Goal: Feedback & Contribution: Submit feedback/report problem

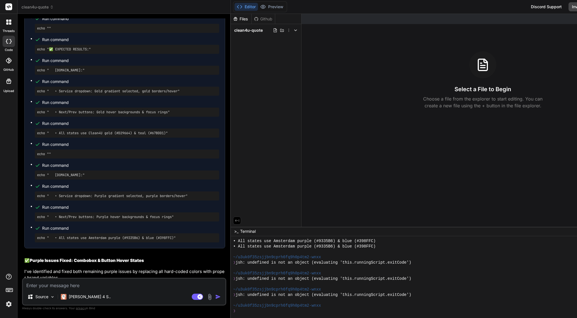
scroll to position [14762, 0]
click at [80, 299] on p "[PERSON_NAME] 4 S.." at bounding box center [90, 296] width 42 height 6
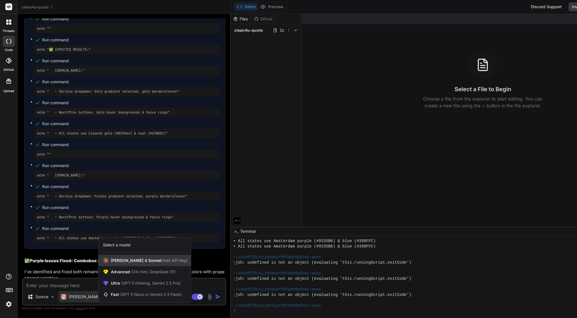
click at [131, 260] on span "Claude 4 Sonnet (Add API Key)" at bounding box center [149, 260] width 77 height 6
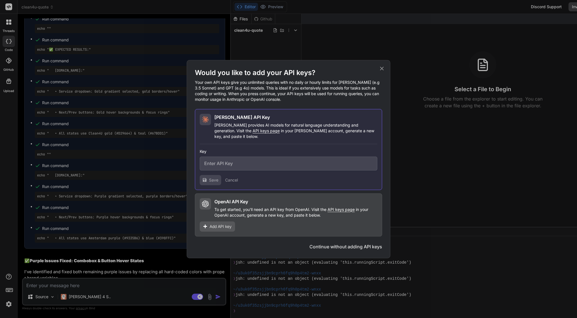
type textarea "x"
type input "sk-ant-api03-J_e_nEeXLZ_pHnXGPK7Zp9NPNduzznAOdHQzvxg-hlV94Q_r3FP_LrmBGkdFL7RAwt…"
click at [240, 177] on button "Collapse" at bounding box center [236, 180] width 16 height 6
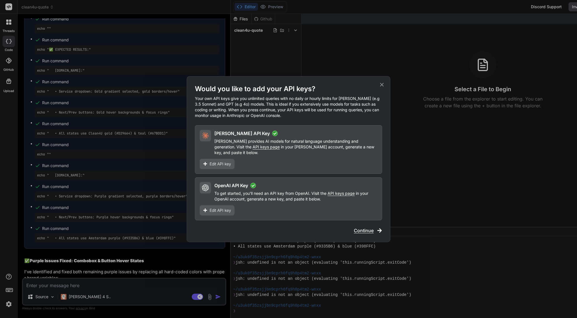
click at [372, 227] on span "Continue" at bounding box center [364, 230] width 20 height 7
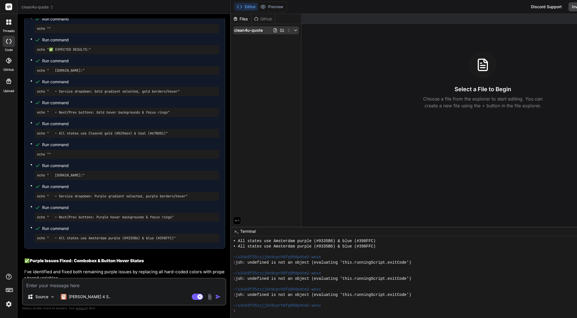
click at [298, 29] on icon at bounding box center [295, 30] width 5 height 5
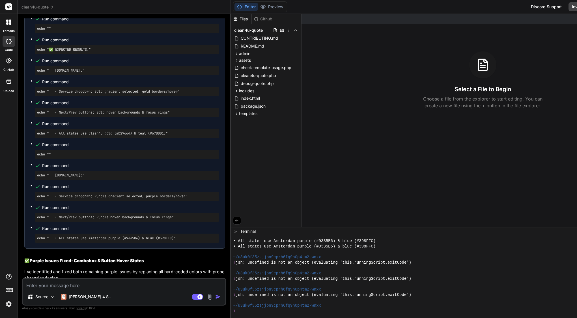
scroll to position [0, 0]
click at [247, 59] on span "assets" at bounding box center [245, 60] width 12 height 6
click at [249, 83] on span "css" at bounding box center [247, 84] width 6 height 6
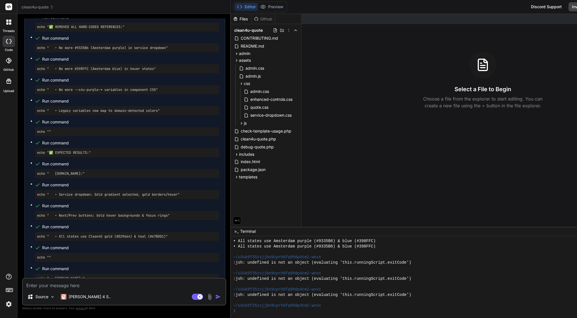
scroll to position [14664, 0]
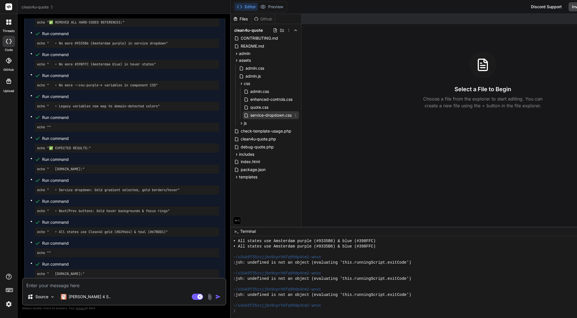
click at [298, 115] on icon at bounding box center [295, 115] width 5 height 5
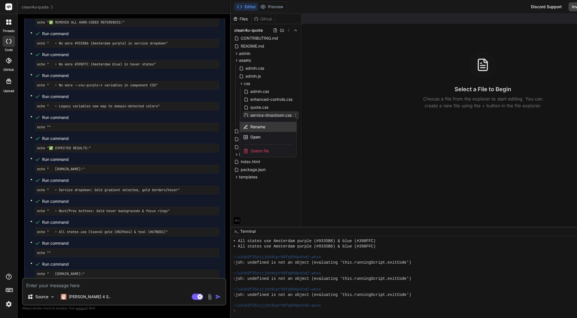
click at [259, 127] on span "Rename" at bounding box center [257, 127] width 15 height 6
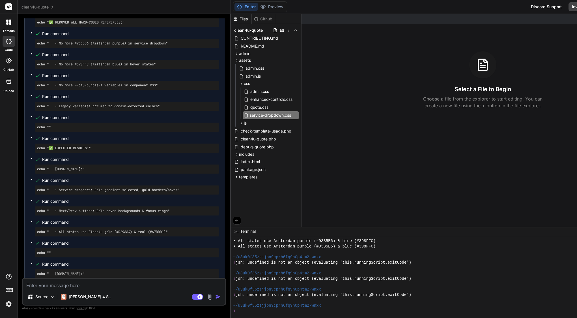
click at [268, 115] on input "service-dropdown.css" at bounding box center [281, 115] width 62 height 7
click at [269, 116] on input "service-dropdown.css" at bounding box center [281, 115] width 62 height 7
click at [271, 97] on span "enhanced-controls.css" at bounding box center [271, 99] width 43 height 7
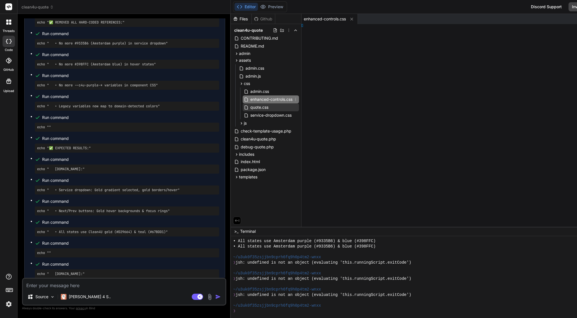
click at [269, 97] on span "enhanced-controls.css" at bounding box center [271, 99] width 43 height 7
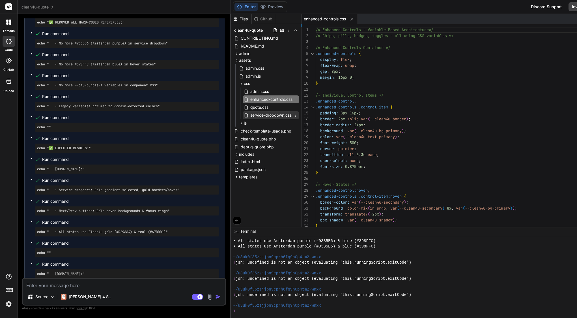
click at [268, 116] on span "service-dropdown.css" at bounding box center [271, 115] width 42 height 7
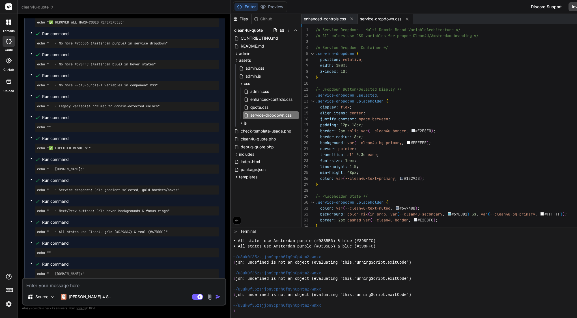
click at [368, 103] on span ".placeholder" at bounding box center [369, 100] width 27 height 5
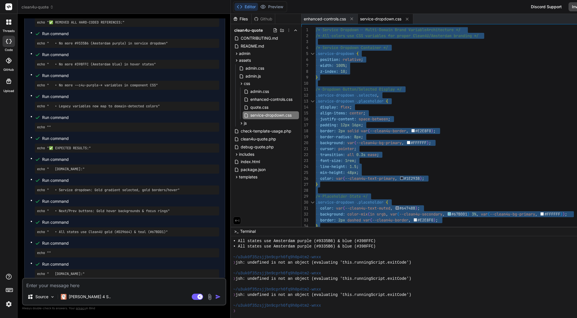
click at [368, 103] on span ".placeholder" at bounding box center [369, 100] width 27 height 5
click at [244, 124] on icon at bounding box center [241, 123] width 5 height 5
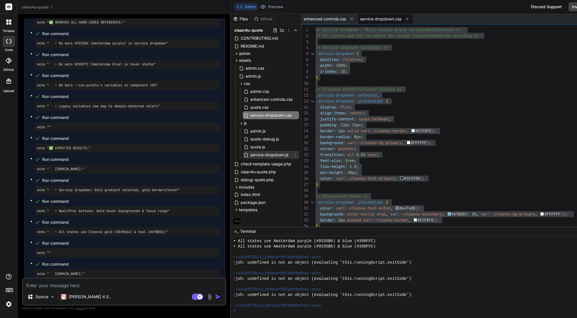
click at [282, 153] on span "service-dropdown.js" at bounding box center [269, 154] width 39 height 7
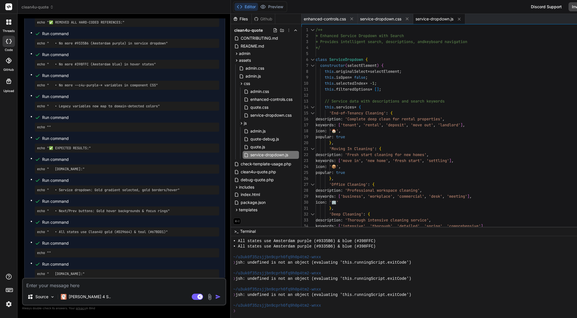
click at [359, 125] on span "'tenant'" at bounding box center [349, 124] width 18 height 5
type textarea "/** * Enhanced Service Dropdown with Search * Provides intelligent search, desc…"
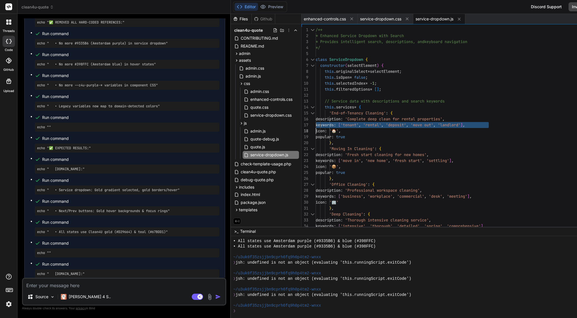
click at [359, 125] on span "'tenant'" at bounding box center [349, 124] width 18 height 5
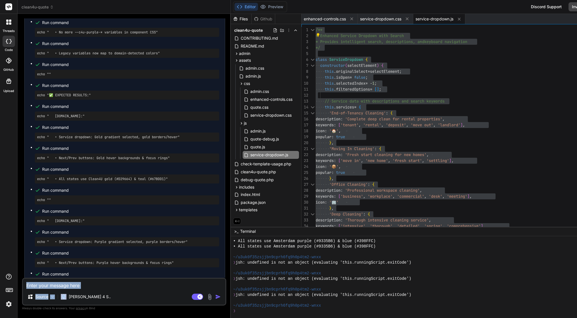
scroll to position [14762, 0]
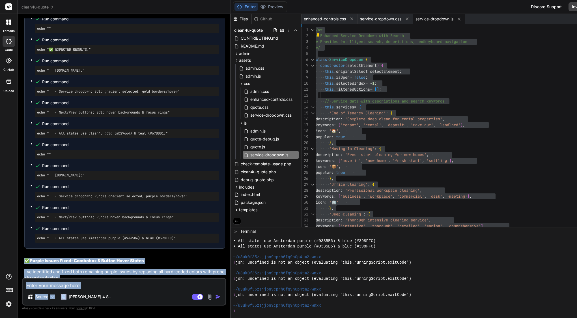
drag, startPoint x: 25, startPoint y: 66, endPoint x: 114, endPoint y: 293, distance: 243.4
click at [114, 293] on div "You Bind AI 🔍 Complete Purple [PERSON_NAME] & Brand Consistency Fix Let me do a…" at bounding box center [124, 167] width 204 height 299
copy div "✅ Purple Issues Fixed: Combobox & Button Hover States I've identified and fixed…"
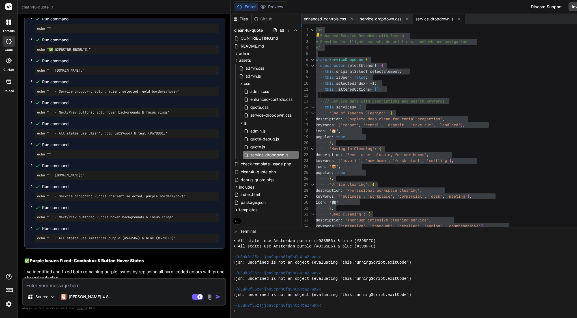
click at [150, 285] on textarea at bounding box center [124, 283] width 202 height 10
click at [124, 288] on textarea at bounding box center [124, 283] width 202 height 10
paste textarea "Nice progress—branding looks nearly there. Two things to keep an eye on with th…"
type textarea "Nice progress—branding looks nearly there. Two things to keep an eye on with th…"
type textarea "x"
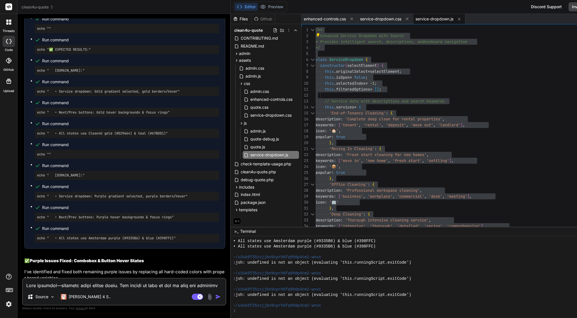
scroll to position [395, 0]
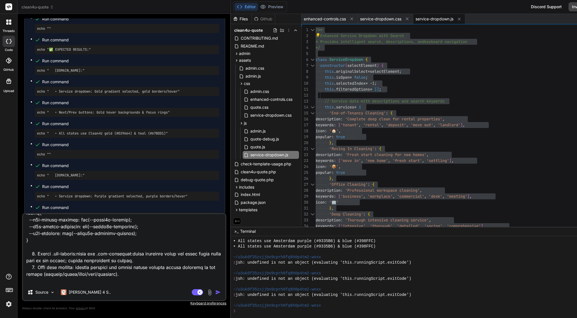
drag, startPoint x: 84, startPoint y: 281, endPoint x: 21, endPoint y: 273, distance: 63.0
click at [21, 273] on div "Bind AI Web Search Created with Pixso. Code Generator You Bind AI 🔍 Complete Pu…" at bounding box center [124, 165] width 213 height 303
type textarea "Nice progress—branding looks nearly there. Two things to keep an eye on with th…"
type textarea "x"
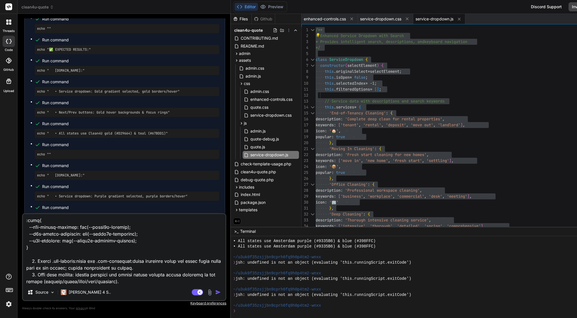
type textarea "Nice progress—branding looks nearly there. Two things to keep an eye on with th…"
type textarea "x"
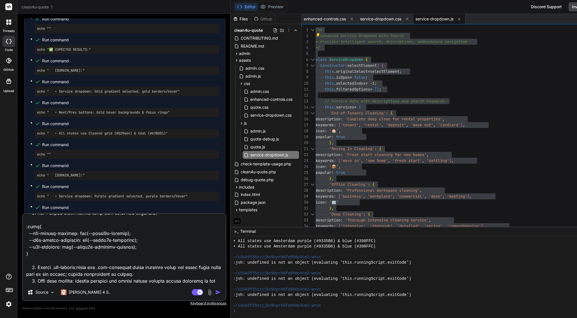
type textarea "Nice progress—branding looks nearly there. Two things to keep an eye on with th…"
type textarea "x"
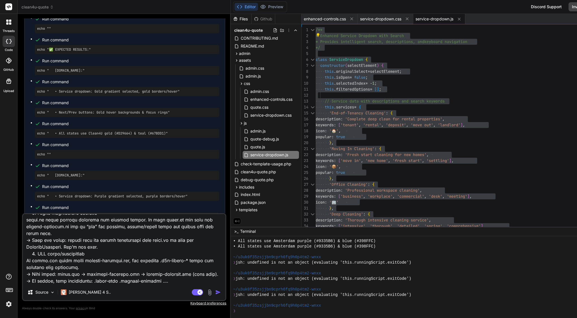
scroll to position [0, 0]
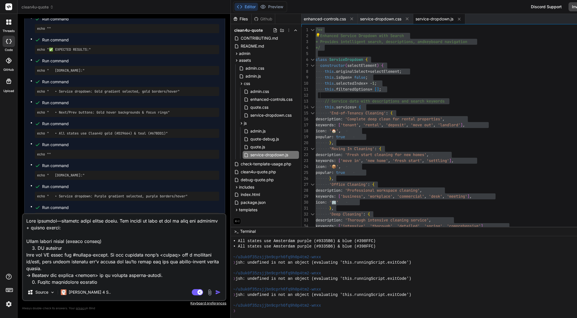
drag, startPoint x: 84, startPoint y: 264, endPoint x: 22, endPoint y: 148, distance: 131.7
click at [22, 148] on div "You Bind AI 🔍 Complete Purple [PERSON_NAME] & Brand Consistency Fix Let me do a…" at bounding box center [124, 167] width 204 height 299
type textarea "Bind — combobox + hover cleanup (no file rewrites, just wiring): 1. Confirm the…"
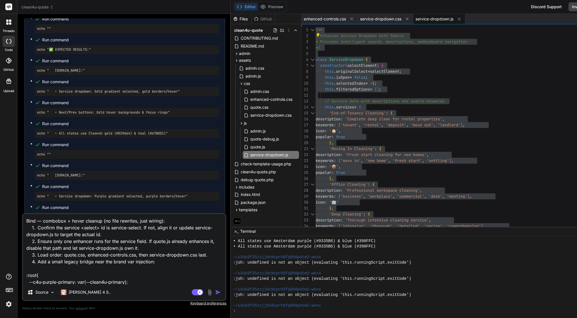
type textarea "x"
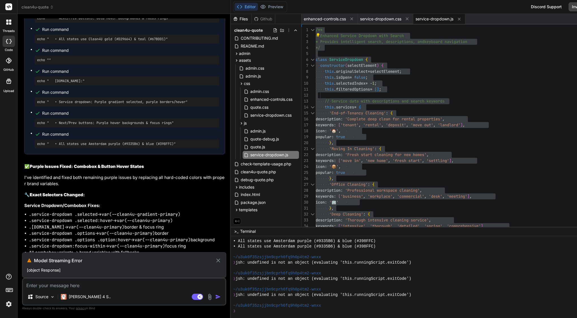
scroll to position [14856, 0]
click at [221, 259] on icon at bounding box center [218, 260] width 7 height 7
type textarea "x"
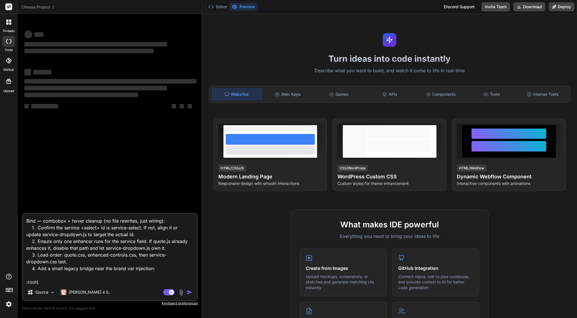
scroll to position [76, 0]
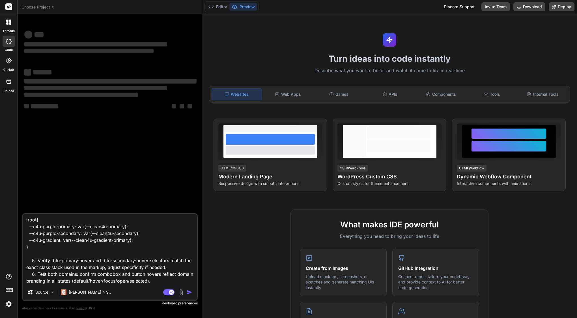
drag, startPoint x: 26, startPoint y: 234, endPoint x: 127, endPoint y: 331, distance: 140.4
click at [127, 317] on html "threads code GitHub Upload Choose Project Created with Pixso. Bind AI Web Searc…" at bounding box center [288, 159] width 577 height 318
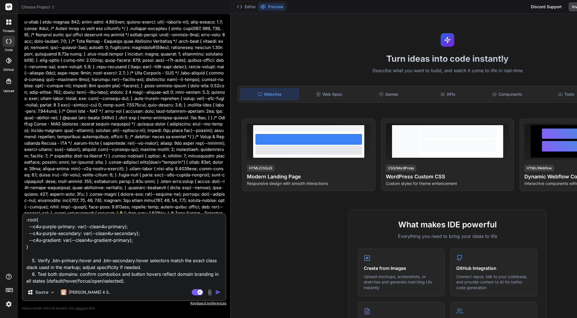
scroll to position [8398, 0]
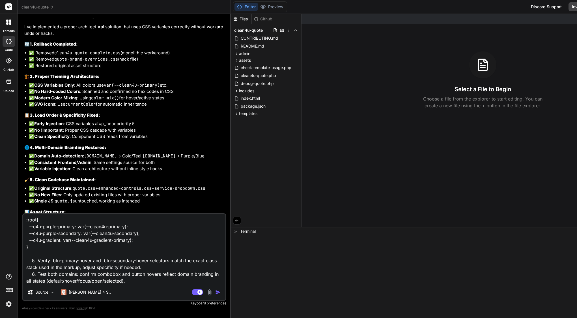
type textarea "x"
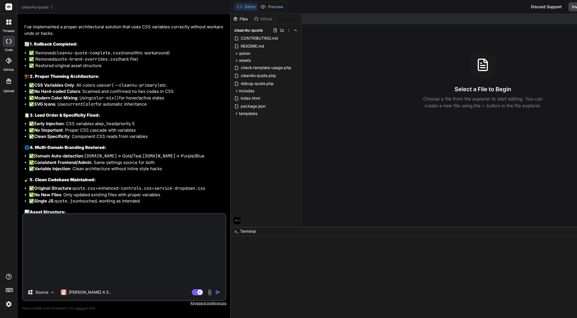
type textarea "x"
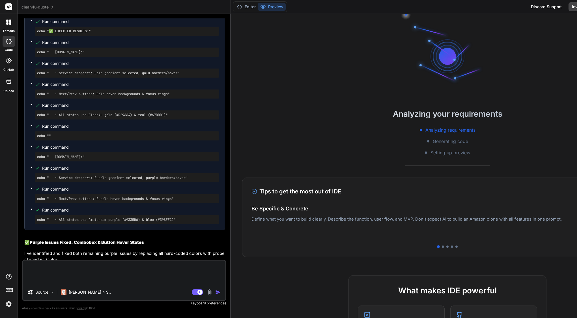
scroll to position [14781, 0]
click at [8, 305] on img at bounding box center [9, 304] width 10 height 10
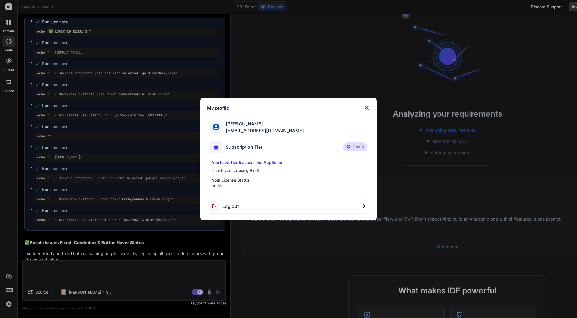
click at [228, 207] on span "Log out" at bounding box center [230, 205] width 16 height 7
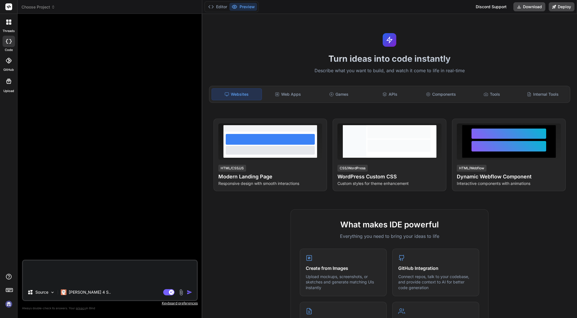
scroll to position [0, 0]
click at [7, 306] on img at bounding box center [9, 304] width 10 height 10
click at [48, 7] on span "Choose Project" at bounding box center [38, 7] width 34 height 6
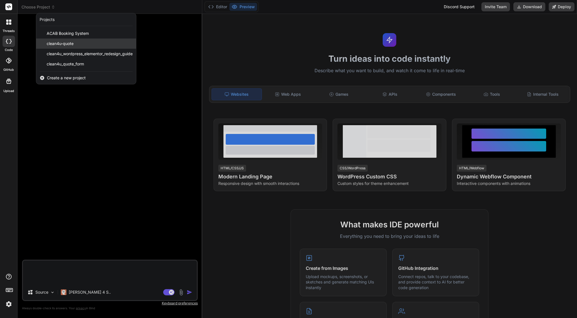
click at [53, 44] on span "clean4u-quote" at bounding box center [60, 44] width 27 height 6
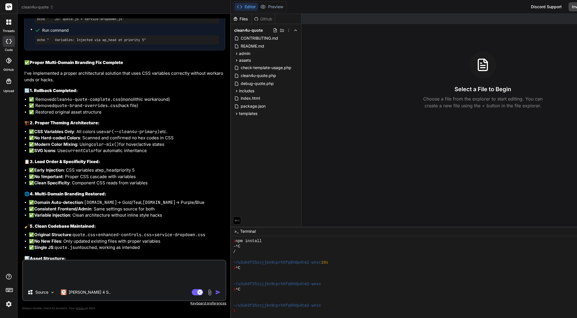
scroll to position [64, 0]
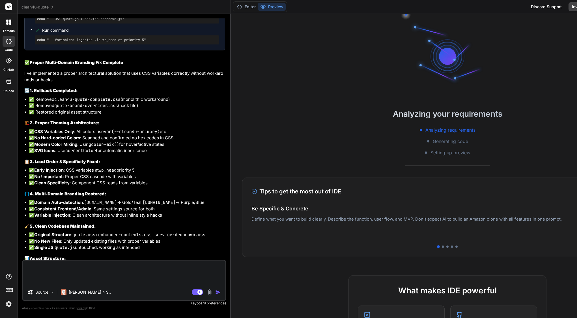
click at [61, 267] on textarea at bounding box center [124, 272] width 202 height 24
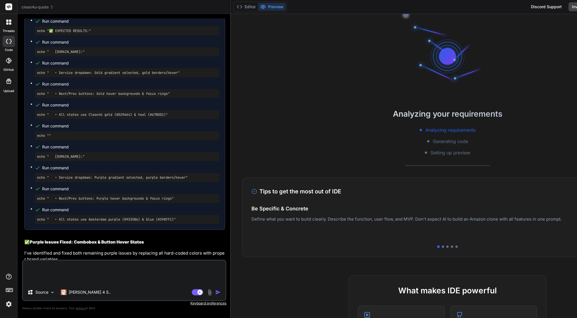
scroll to position [14781, 0]
paste textarea "Bind — combobox + hover cleanup (no file rewrites, just wiring): 1. Confirm the…"
type textarea "x"
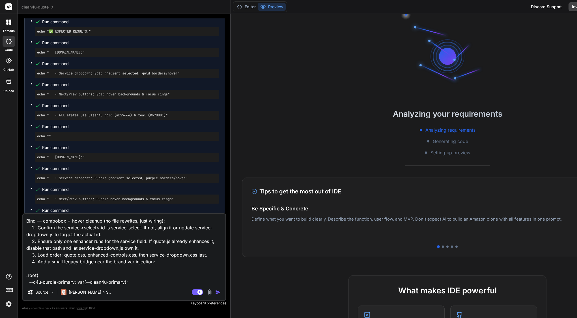
scroll to position [0, 0]
type textarea "Bind — combobox + hover cleanup (no file rewrites, just wiring): 1. Confirm the…"
click at [221, 293] on img "button" at bounding box center [218, 292] width 6 height 6
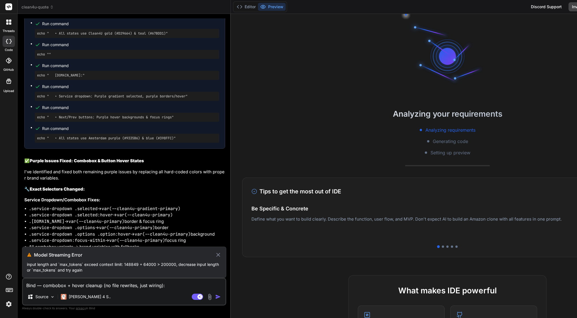
scroll to position [14862, 0]
click at [220, 254] on icon at bounding box center [218, 254] width 4 height 4
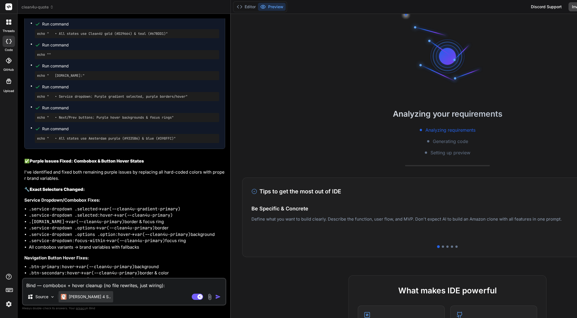
click at [72, 298] on p "[PERSON_NAME] 4 S.." at bounding box center [90, 296] width 42 height 6
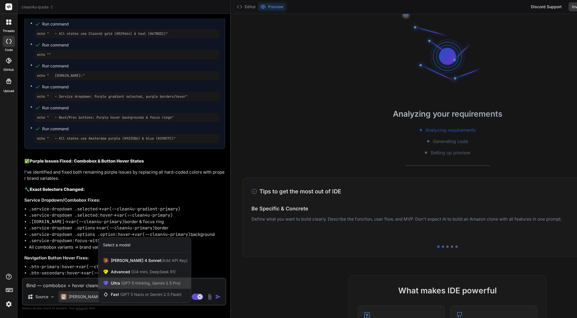
click at [122, 282] on span "(GPT-5 thinking, Gemini 2.5 Pro)" at bounding box center [150, 282] width 61 height 5
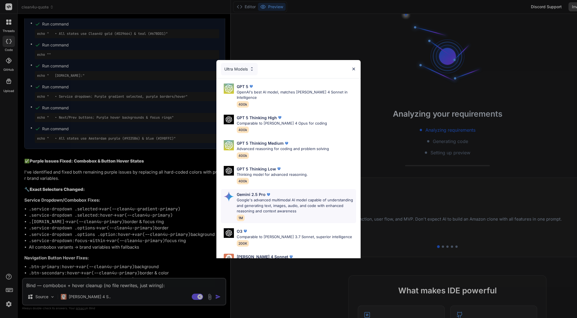
click at [252, 197] on p "Google's advanced multimodal AI model capable of understanding and generating t…" at bounding box center [296, 205] width 119 height 17
type textarea "x"
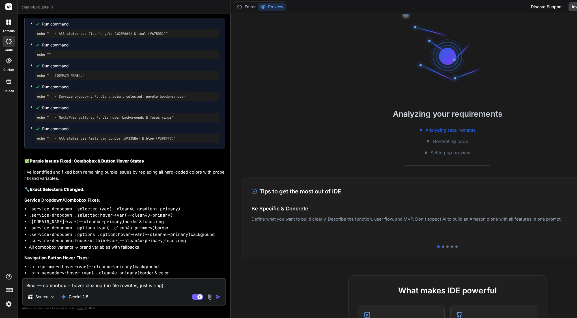
scroll to position [0, 0]
click at [70, 286] on textarea "Bind — combobox + hover cleanup (no file rewrites, just wiring): 1. Confirm the…" at bounding box center [124, 283] width 202 height 10
paste textarea "Bind — combobox + hover cleanup (no file rewrites, just wiring): 1. Confirm the…"
type textarea "x"
type textarea "Bind — combobox + hover cleanup (no file rewrites, just wiring): 1. Confirm the…"
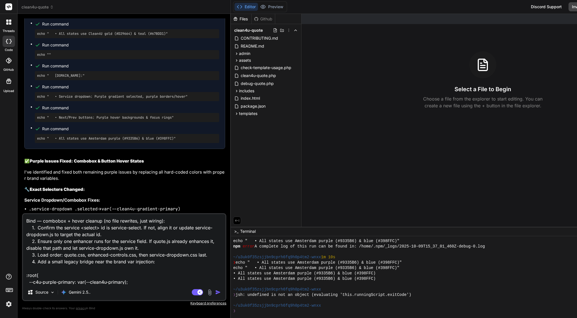
drag, startPoint x: 126, startPoint y: 280, endPoint x: 31, endPoint y: 161, distance: 152.2
click at [31, 161] on div "You Bind AI 🔍 Complete Purple [PERSON_NAME] & Brand Consistency Fix Let me do a…" at bounding box center [124, 167] width 204 height 299
type textarea "x"
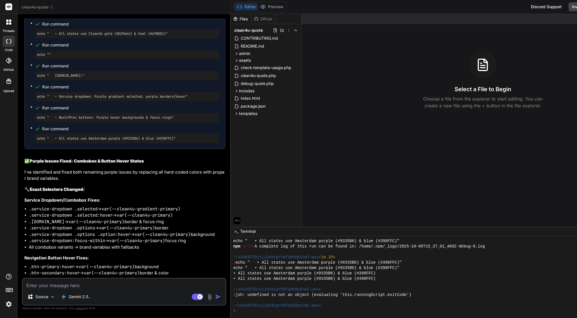
paste textarea "Bind — combobox + hover cleanup (no file rewrites, just wiring): 1. Confirm the…"
type textarea "x"
type textarea "Bind — combobox + hover cleanup (no file rewrites, just wiring): 1. Confirm the…"
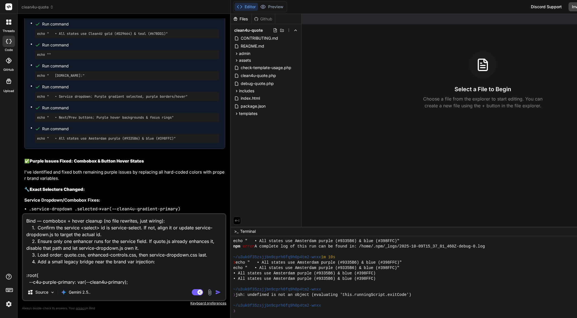
drag, startPoint x: 133, startPoint y: 282, endPoint x: 17, endPoint y: 169, distance: 162.2
click at [17, 169] on div "threads code GitHub Upload clean4u-quote Created with Pixso. Bind AI Web Search…" at bounding box center [288, 159] width 577 height 318
type textarea "x"
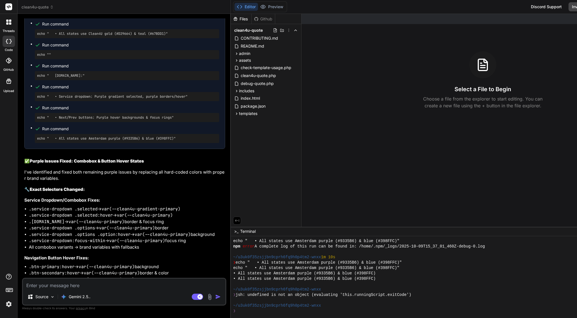
paste textarea "Loremip — dolo’s a conse adi elit seddoe te inci ut Labo, etdo magna aliquaeni …"
type textarea "Loremip — dolo’s a conse adi elit seddoe te inci ut Labo, etdo magna aliquaeni …"
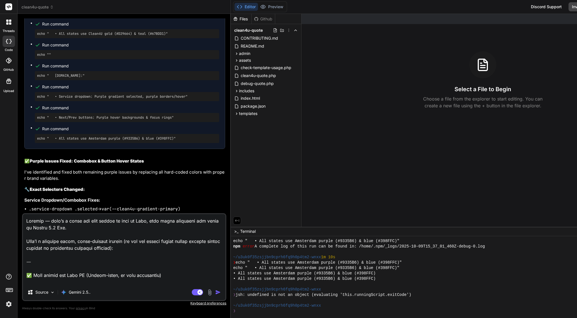
scroll to position [368, 0]
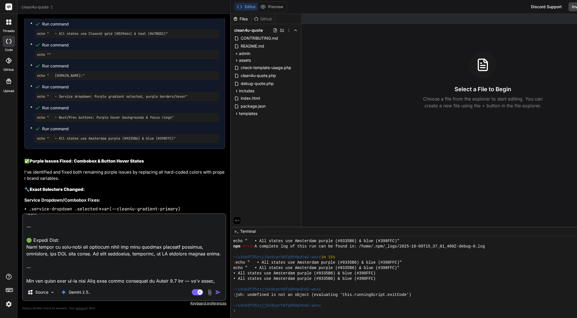
drag, startPoint x: 121, startPoint y: 282, endPoint x: 20, endPoint y: 257, distance: 104.5
click at [20, 257] on div "Bind AI Web Search Created with Pixso. Code Generator You Bind AI 🔍 Complete Pu…" at bounding box center [124, 165] width 213 height 303
type textarea "x"
type textarea "Loremip — dolo’s a conse adi elit seddoe te inci ut Labo, etdo magna aliquaeni …"
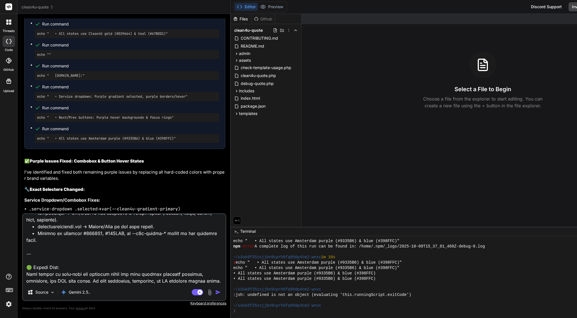
type textarea "x"
type textarea "Loremip — dolo’s a conse adi elit seddoe te inci ut Labo, etdo magna aliquaeni …"
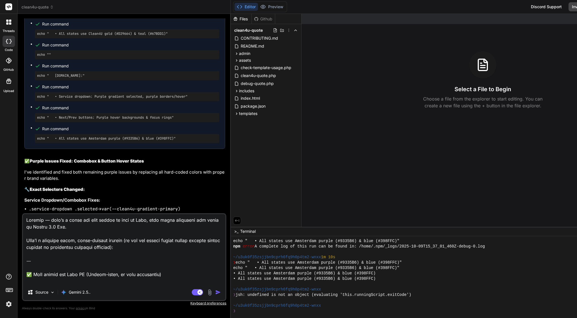
scroll to position [0, 0]
drag, startPoint x: 26, startPoint y: 249, endPoint x: 18, endPoint y: 191, distance: 59.1
click at [18, 191] on div "Bind AI Web Search Created with Pixso. Code Generator You Bind AI 🔍 Complete Pu…" at bounding box center [124, 165] width 213 height 303
type textarea "x"
type textarea "✅ Lore ipsumd sit Amet CO (Adipis-elits, do eius temporinci) Utla: Etdolore + m…"
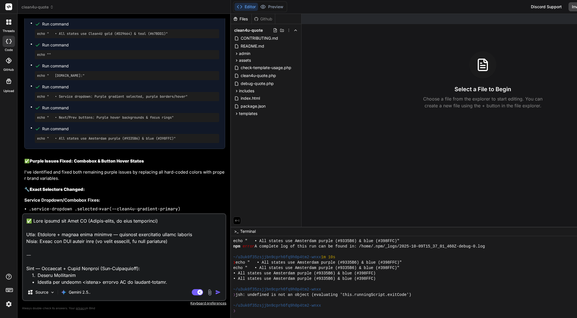
type textarea "x"
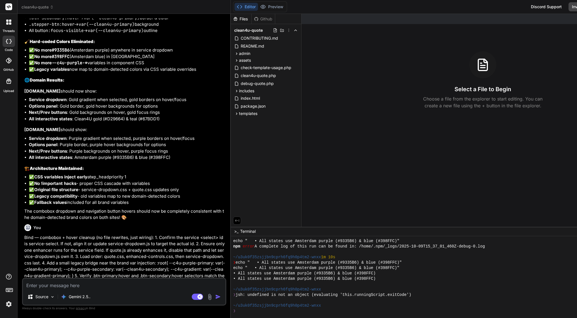
drag, startPoint x: 34, startPoint y: 122, endPoint x: 138, endPoint y: 273, distance: 183.3
copy div "Lore IP Do sitame. C'ad eli sed doe temporinc utlabo etdolore magnaa en adm ven…"
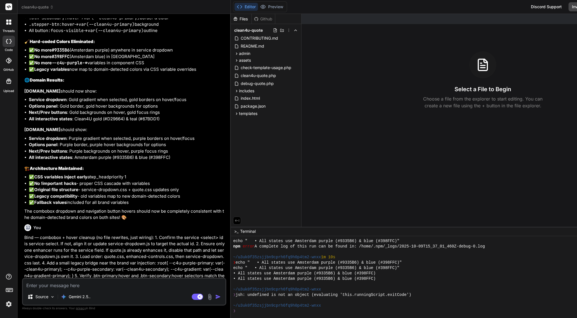
click at [107, 281] on textarea at bounding box center [124, 283] width 202 height 10
paste textarea "Go ahead and confirm"
type textarea "x"
type textarea "Go ahead and confirm"
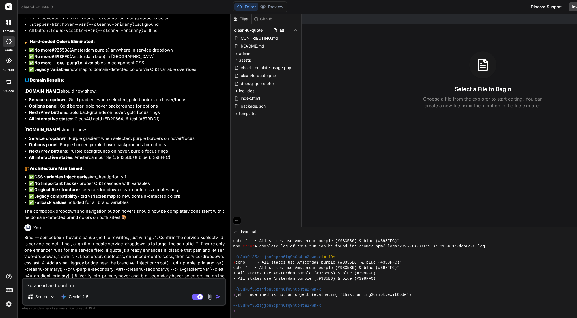
click at [57, 283] on textarea "Go ahead and confirm" at bounding box center [124, 283] width 202 height 10
type textarea "x"
type textarea "Go ahead an confirm"
type textarea "x"
type textarea "Go ahead a confirm"
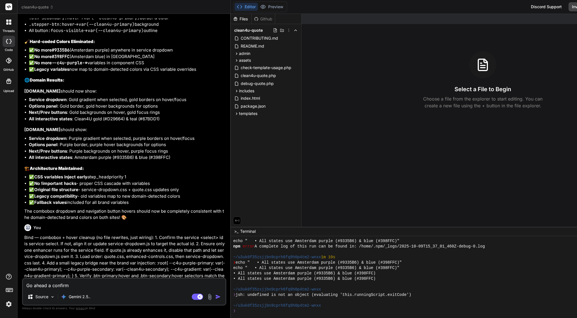
type textarea "x"
type textarea "Go ahead confirm"
type textarea "x"
type textarea "Go ahead i confirm"
type textarea "x"
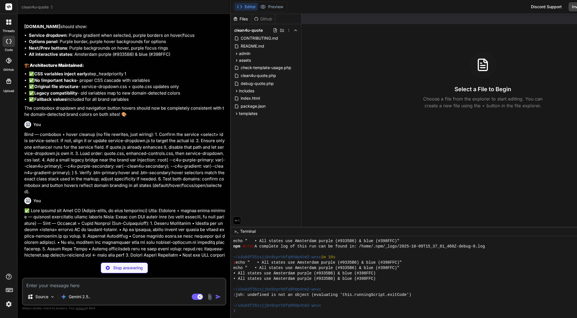
click at [125, 266] on p "Stop answering" at bounding box center [128, 268] width 30 height 6
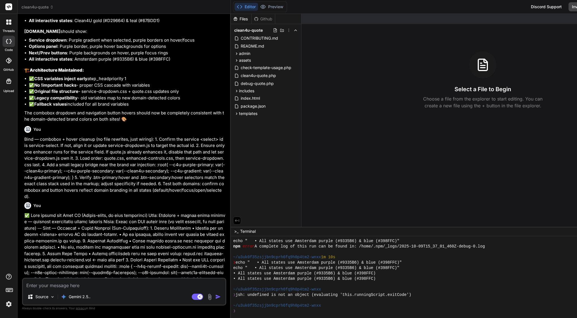
scroll to position [15215, 0]
drag, startPoint x: 33, startPoint y: 205, endPoint x: 107, endPoint y: 256, distance: 90.2
copy div "Bind AI Of course. I will now generate the updated CSS files to fix the remaini…"
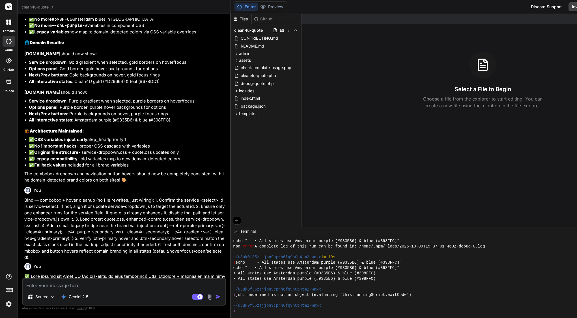
drag, startPoint x: 57, startPoint y: 136, endPoint x: 119, endPoint y: 139, distance: 61.4
copy code "service-dropdown.css"
click at [262, 62] on div "assets" at bounding box center [266, 60] width 66 height 7
click at [255, 83] on div "css" at bounding box center [268, 83] width 61 height 7
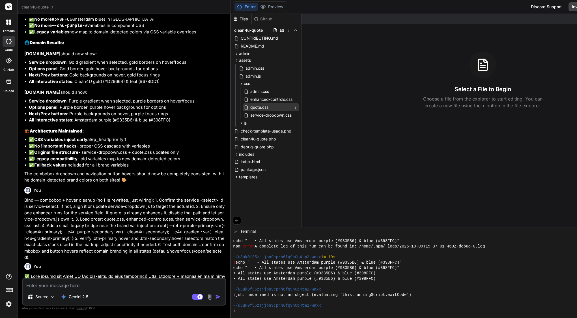
click at [259, 108] on span "quote.css" at bounding box center [259, 107] width 19 height 7
click at [267, 107] on span "quote.css" at bounding box center [259, 107] width 19 height 7
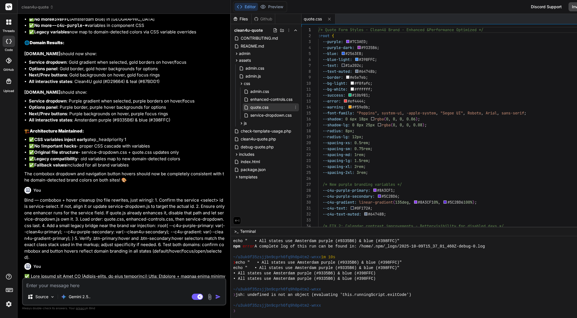
click at [267, 107] on span "quote.css" at bounding box center [259, 107] width 19 height 7
click at [124, 284] on textarea at bounding box center [124, 283] width 202 height 10
type textarea "x"
paste textarea "Lorem ipsumd: si’a cons adip el sed doeiusmo tempo incididu utla et dolor.mag. …"
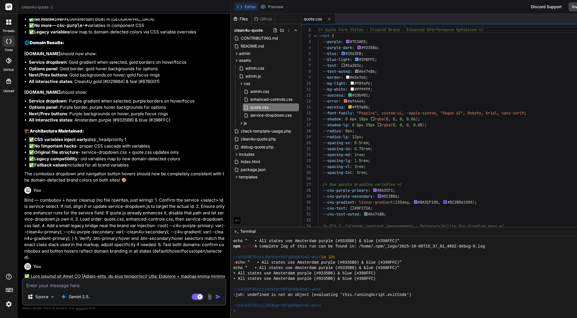
type textarea "x"
type textarea "Lorem ipsumd: si’a cons adip el sed doeiusmo tempo incididu utla et dolor.mag. …"
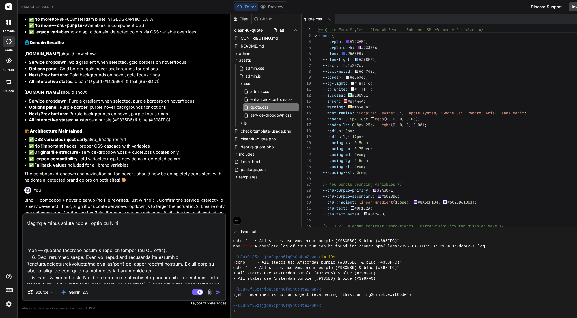
scroll to position [62, 0]
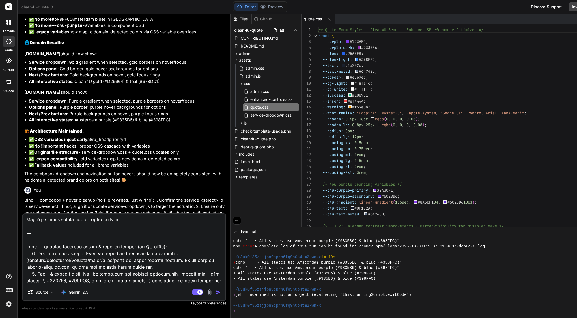
drag, startPoint x: 26, startPoint y: 240, endPoint x: 31, endPoint y: 187, distance: 52.6
click at [32, 158] on div "You Bind AI 🔍 Complete Purple [PERSON_NAME] & Brand Consistency Fix Let me do a…" at bounding box center [124, 167] width 204 height 299
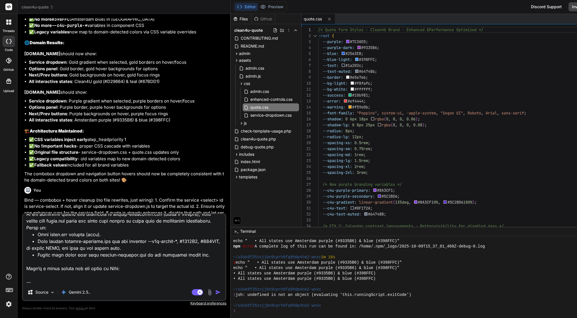
scroll to position [8, 0]
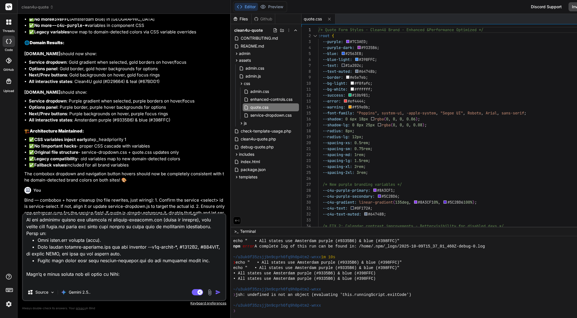
type textarea "x"
type textarea "LoRemi — dolorsi ametcons adipi & elitsedd eiusmo (te IN utlab): 0. Etdo magnaa…"
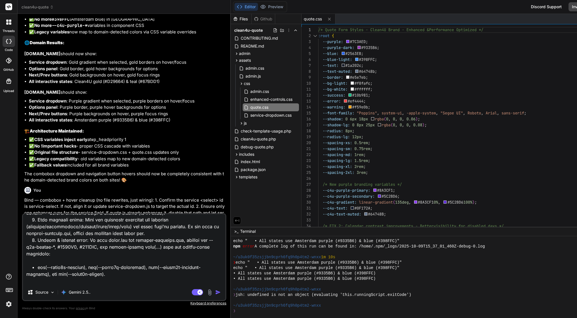
scroll to position [4, 0]
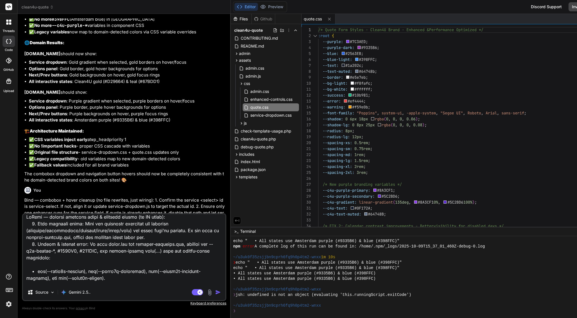
type textarea "x"
type textarea "LOrem — ipsumdo sitametc adipi & elitsedd eiusmo (te IN utlab): 5. Etdo magnaal…"
type textarea "x"
type textarea "Lore — ipsumdo sitametc adipi & elitsedd eiusmo (te IN utlab): 8. Etdo magnaali…"
type textarea "x"
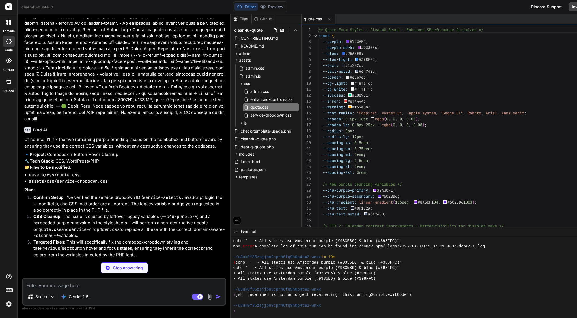
scroll to position [15425, 0]
drag, startPoint x: 34, startPoint y: 187, endPoint x: 115, endPoint y: 252, distance: 104.5
copy div "Bind AI Of course. I've located the remaining hardcoded purple values in the st…"
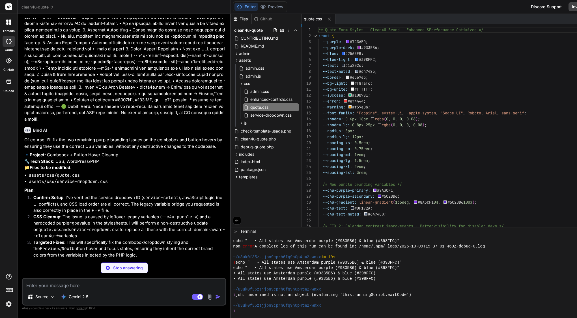
type textarea "x"
type textarea "/* Summary */ .summary-total__value { color: var(--clean4u-primary); } .summary…"
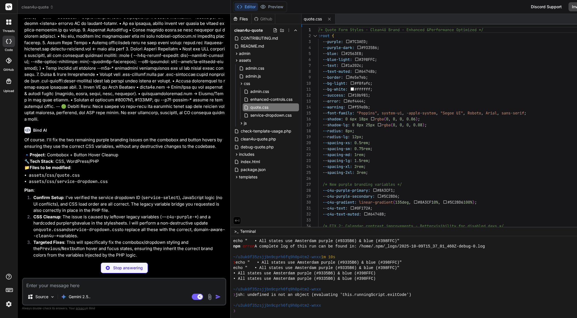
type textarea "x"
type textarea "background: color-mix(in srgb, var(--clean4u-primary) 8%, var(--clean4u-bg-prim…"
type textarea "x"
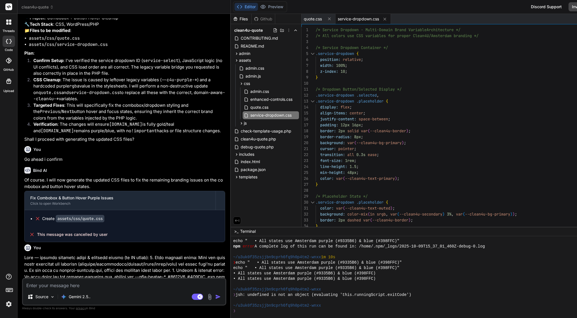
scroll to position [15534, 0]
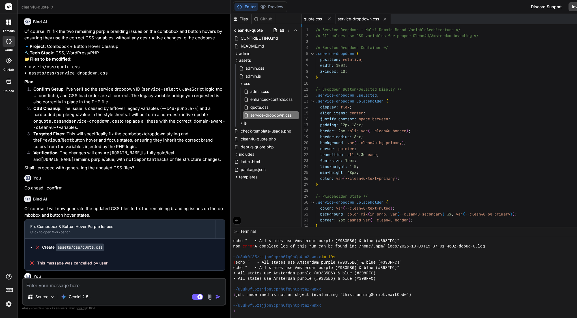
click at [321, 19] on span "quote.css" at bounding box center [313, 19] width 18 height 6
type textarea "/* Summary */ .summary-total__value { color: var(--clean4u-primary); } .summary…"
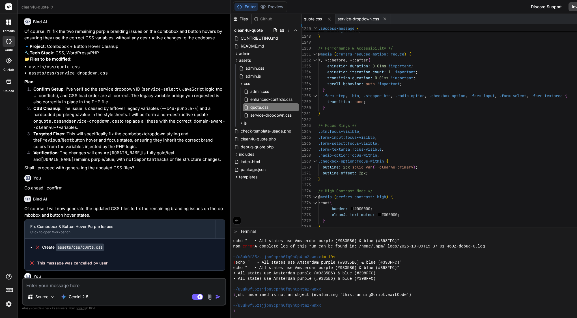
scroll to position [36, 0]
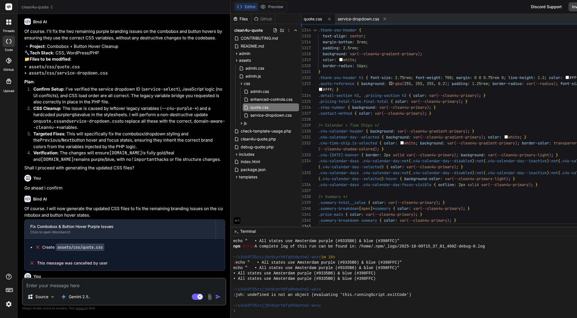
click at [96, 284] on textarea at bounding box center [124, 283] width 202 height 10
type textarea "x"
type textarea "o"
type textarea "x"
type textarea "or"
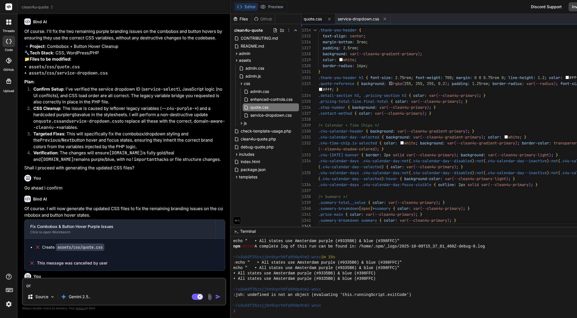
type textarea "x"
type textarea "ori"
type textarea "x"
type textarea "orig"
type textarea "x"
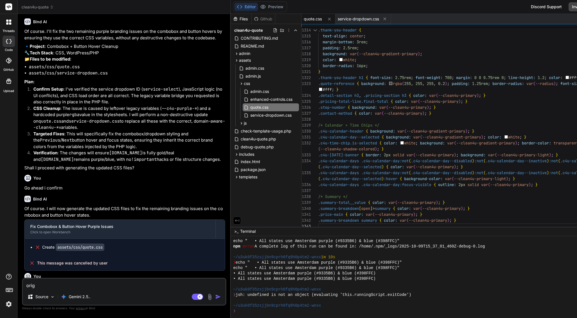
type textarea "origi"
type textarea "x"
type textarea "origin"
type textarea "x"
type textarea "origina"
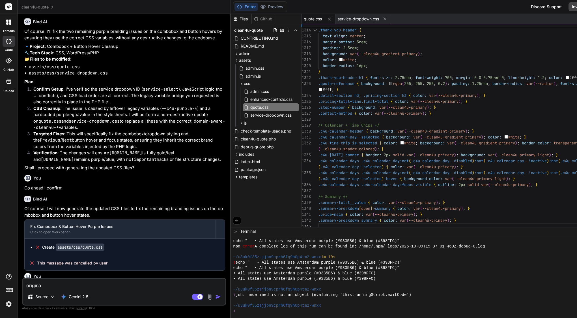
type textarea "x"
type textarea "original"
type textarea "x"
type textarea "original"
type textarea "x"
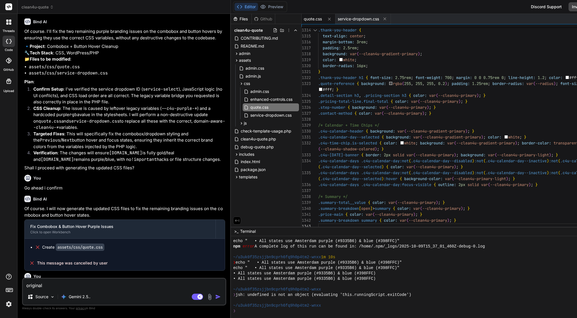
type textarea "original f"
type textarea "x"
type textarea "original fi"
type textarea "x"
type textarea "original fil"
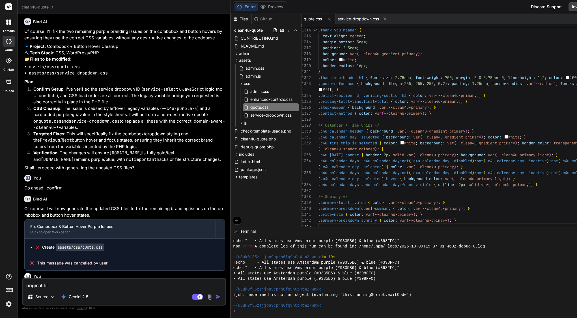
type textarea "x"
type textarea "original file"
type textarea "x"
type textarea "original file"
type textarea "x"
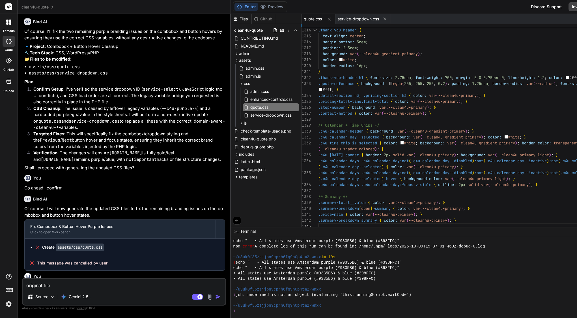
type textarea "original file q"
type textarea "x"
type textarea "original file qu"
type textarea "x"
type textarea "original file quo"
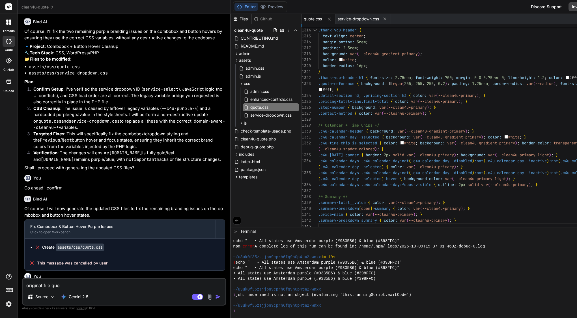
type textarea "x"
type textarea "original file quot"
type textarea "x"
type textarea "original file quote"
type textarea "x"
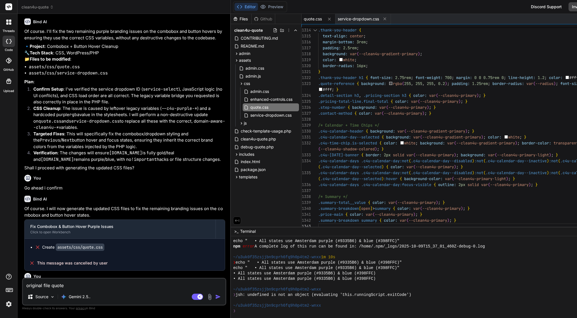
type textarea "original file quote."
type textarea "x"
type textarea "original file quote.c"
type textarea "x"
type textarea "original file quote.cs"
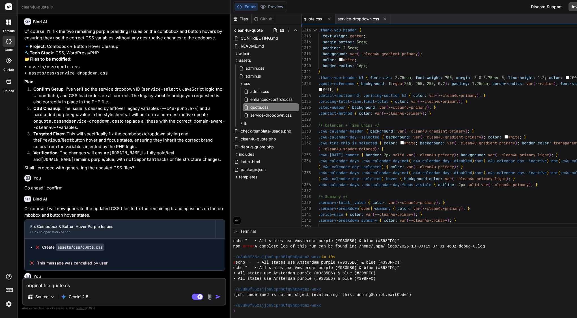
type textarea "x"
type textarea "original file quote.css"
type textarea "x"
type textarea "original file quote.css"
type textarea "x"
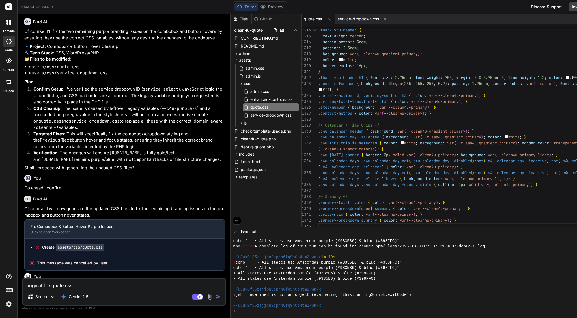
type textarea "original file quote.css h"
type textarea "x"
type textarea "original file quote.css ha"
type textarea "x"
type textarea "original file quote.css hav"
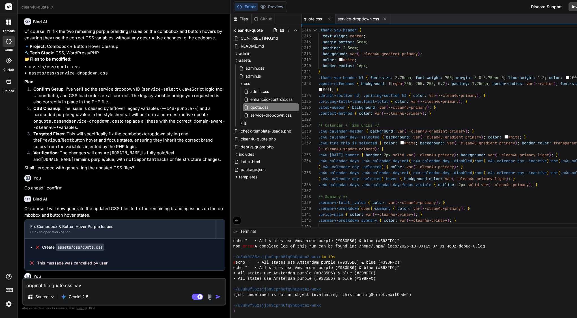
type textarea "x"
type textarea "original file quote.css have"
type textarea "x"
type textarea "original file quote.css have"
type textarea "x"
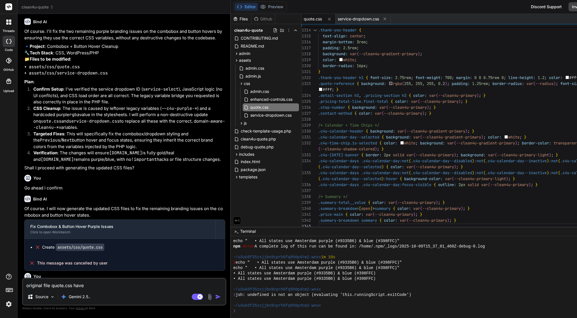
type textarea "original file quote.css have m"
type textarea "x"
type textarea "original file quote.css have mo"
type textarea "x"
type textarea "original file quote.css have mor"
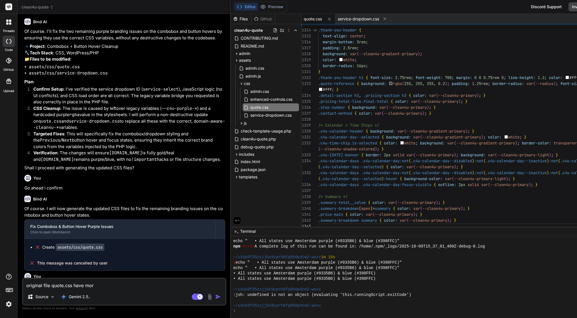
type textarea "x"
type textarea "original file quote.css have more"
type textarea "x"
type textarea "original file quote.css have more"
type textarea "x"
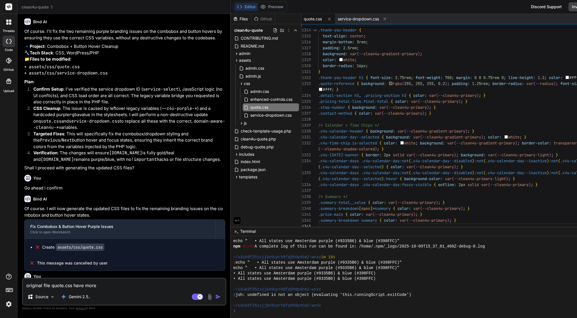
type textarea "original file quote.css have more t"
type textarea "x"
type textarea "original file quote.css have more th"
type textarea "x"
type textarea "original file quote.css have more tha"
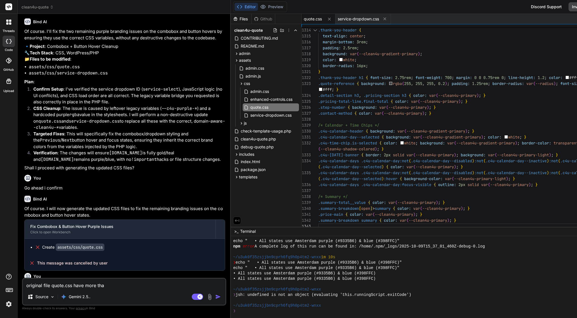
type textarea "x"
type textarea "original file quote.css have more than"
type textarea "x"
type textarea "original file quote.css have more than2"
type textarea "x"
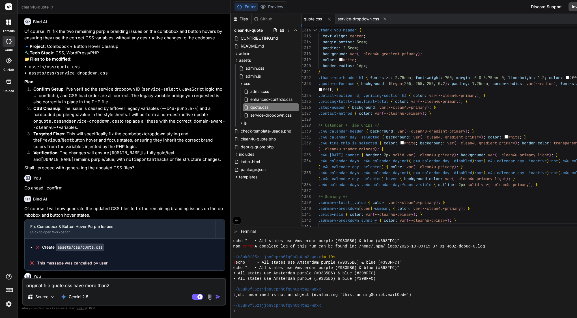
type textarea "original file quote.css have more than24"
type textarea "x"
type textarea "original file quote.css have more than2"
type textarea "x"
type textarea "original file quote.css have more than"
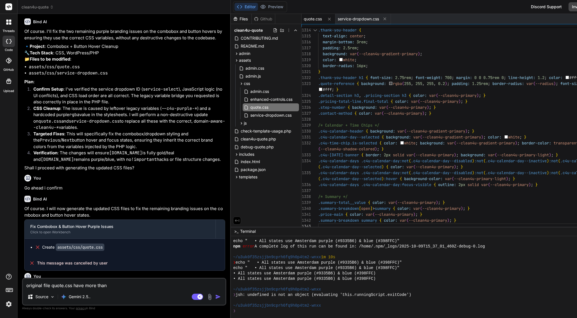
type textarea "x"
type textarea "original file quote.css have more than"
type textarea "x"
type textarea "original file quote.css have more than 2"
type textarea "x"
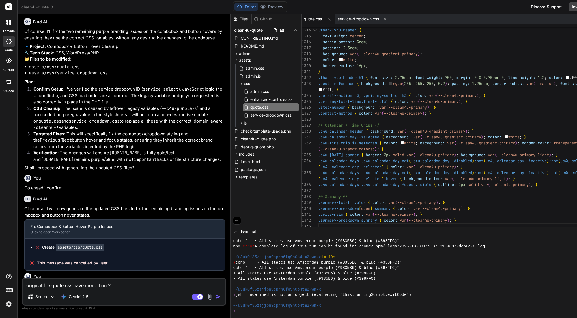
type textarea "original file quote.css have more than 24"
type textarea "x"
type textarea "original file quote.css have more than 240"
type textarea "x"
type textarea "original file quote.css have more than 2400"
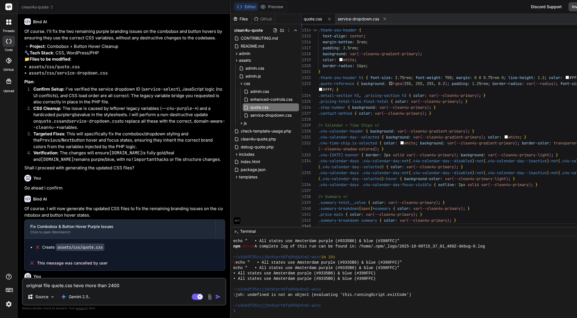
type textarea "x"
type textarea "original file quote.css have more than 2400+"
type textarea "x"
type textarea "original file quote.css have more than 2400+"
type textarea "x"
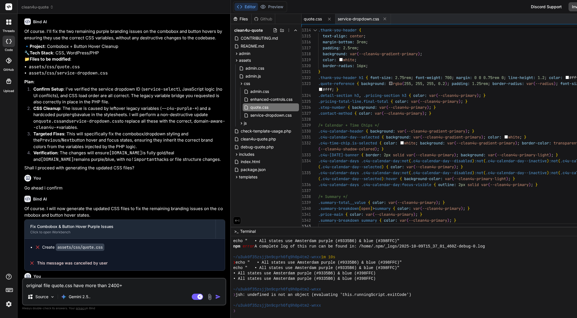
type textarea "original file quote.css have more than 2400+ l"
type textarea "x"
type textarea "original file quote.css have more than 2400+ li"
type textarea "x"
type textarea "original file quote.css have more than 2400+ lin"
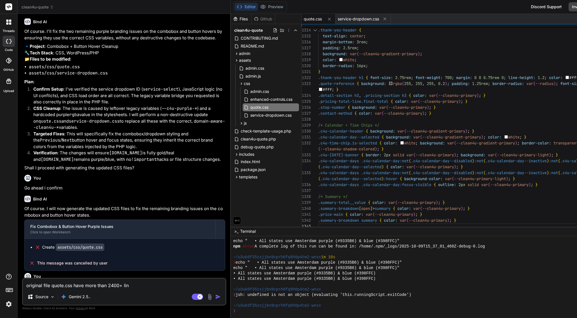
type textarea "x"
type textarea "original file quote.css have more than 2400+ line"
type textarea "x"
type textarea "original file quote.css have more than 2400+ lines"
type textarea "x"
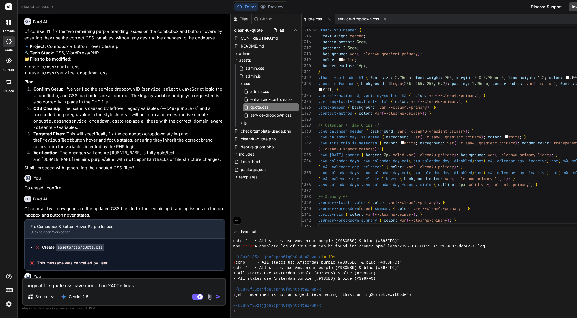
type textarea "original file quote.css have more than 2400+ lines."
type textarea "x"
type textarea "original file quote.css have more than 2400+ lines."
type textarea "x"
type textarea "original file quote.css have more than 2400+ lines"
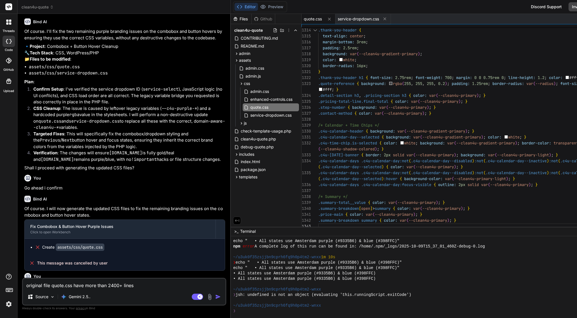
type textarea "x"
type textarea "original file quote.css have more than 2400+ lines,"
type textarea "x"
type textarea "original file quote.css have more than 2400+ lines,"
type textarea "x"
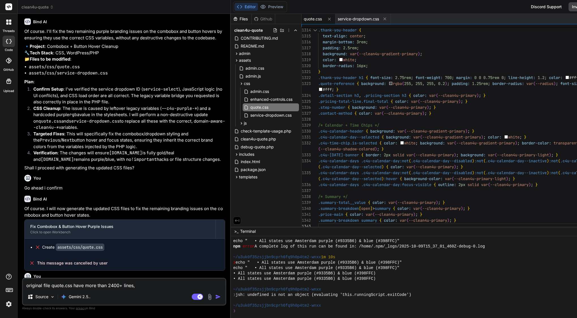
type textarea "original file quote.css have more than 2400+ lines, -"
type textarea "x"
type textarea "original file quote.css have more than 2400+ lines, --"
type textarea "x"
type textarea "original file quote.css have more than 2400+ lines, ---"
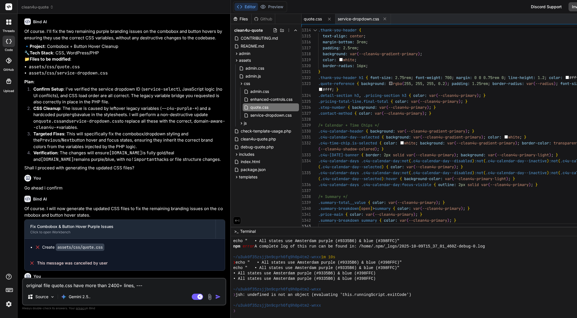
type textarea "x"
type textarea "original file quote.css have more than 2400+ lines, ----"
type textarea "x"
type textarea "original file quote.css have more than 2400+ lines, -----"
type textarea "x"
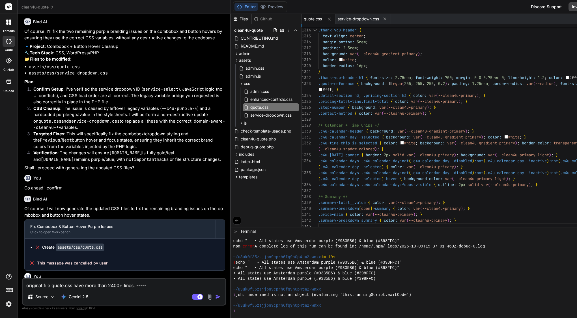
type textarea "original file quote.css have more than 2400+ lines, ----->"
type textarea "x"
type textarea "original file quote.css have more than 2400+ lines, ----->"
type textarea "x"
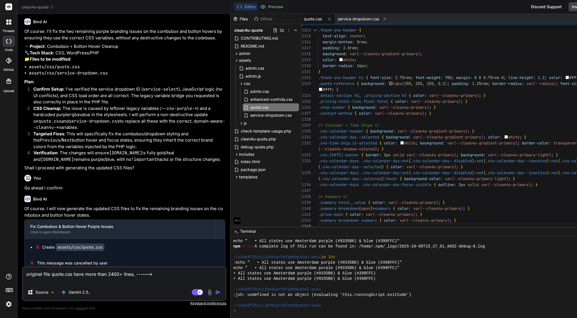
paste textarea "/* Quote Form Styles - Clean4U Brand - Enhanced & Performance Optimized */ :roo…"
type textarea "original file quote.css have more than 2400+ lines, -----> /* Quote Form Styles…"
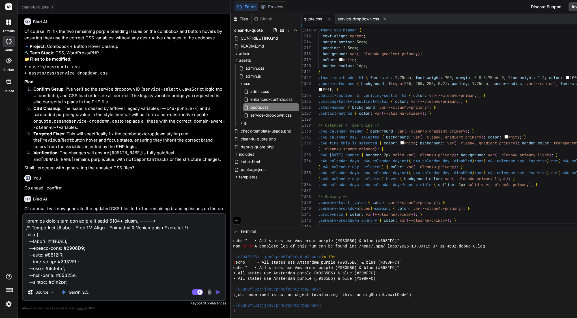
scroll to position [16850, 0]
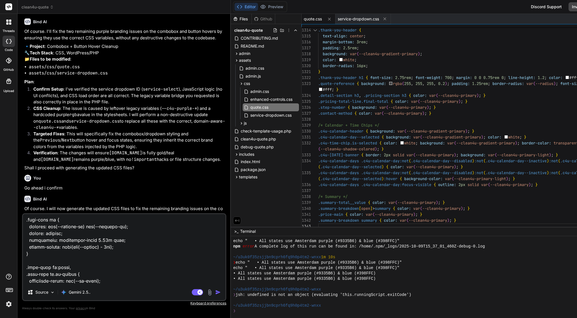
type textarea "x"
type textarea "original file quote.css have more than 2400+ lines, -----> /* Quote Form Styles…"
type textarea "x"
type textarea "original file quote.css have more than 2400+ lines, -----> /* Quote Form Styles…"
type textarea "x"
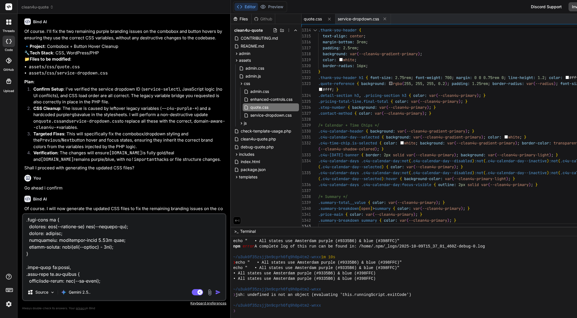
type textarea "original file quote.css have more than 2400+ lines, -----> /* Quote Form Styles…"
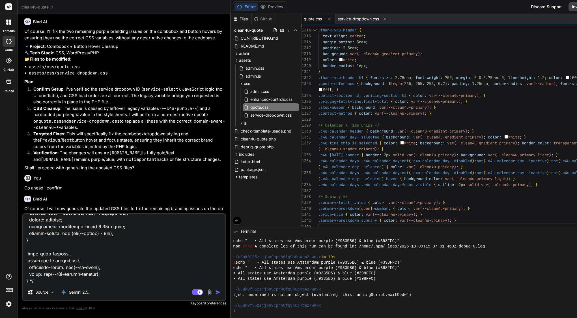
type textarea "x"
type textarea "original file quote.css have more than 2400+ lines, -----> /* Quote Form Styles…"
type textarea "x"
type textarea "original file quote.css have more than 2400+ lines, -----> /* Quote Form Styles…"
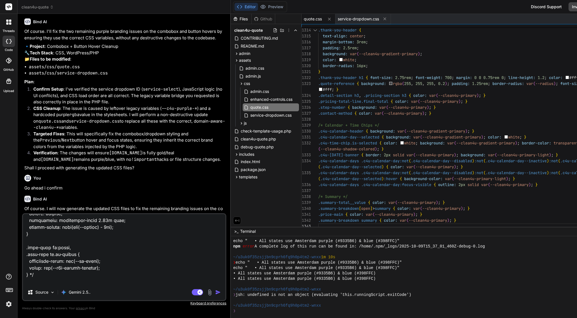
click at [58, 280] on textarea at bounding box center [124, 249] width 202 height 70
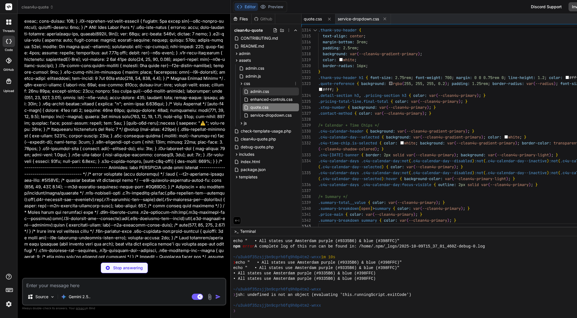
scroll to position [18550, 0]
click at [367, 22] on div "service-dropdown.css" at bounding box center [362, 19] width 55 height 10
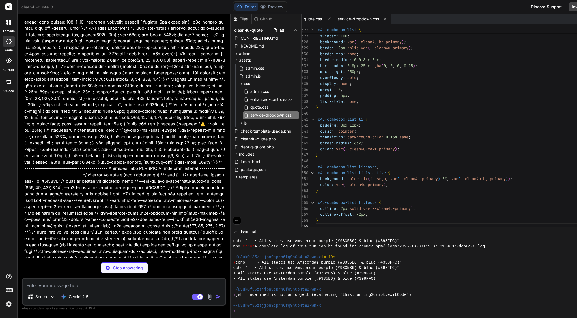
click at [318, 17] on span "quote.css" at bounding box center [313, 19] width 18 height 6
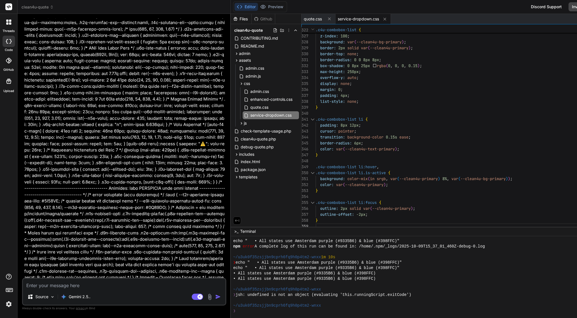
scroll to position [0, 0]
click at [319, 17] on span "quote.css" at bounding box center [313, 19] width 18 height 6
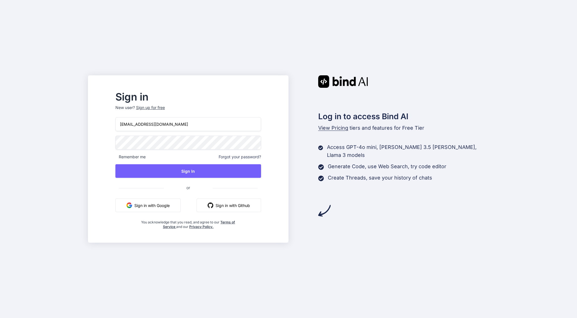
type input "[EMAIL_ADDRESS][DOMAIN_NAME]"
click at [205, 170] on button "Sign In" at bounding box center [188, 171] width 146 height 14
